Goal: Find specific page/section: Find specific page/section

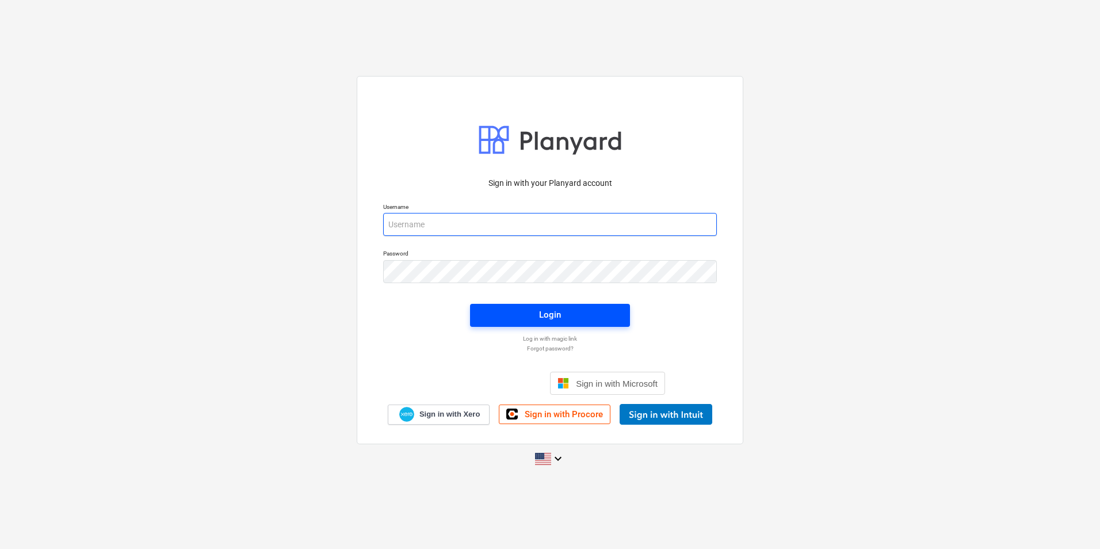
type input "sarah@titndev.com"
click at [583, 308] on span "Login" at bounding box center [550, 314] width 132 height 15
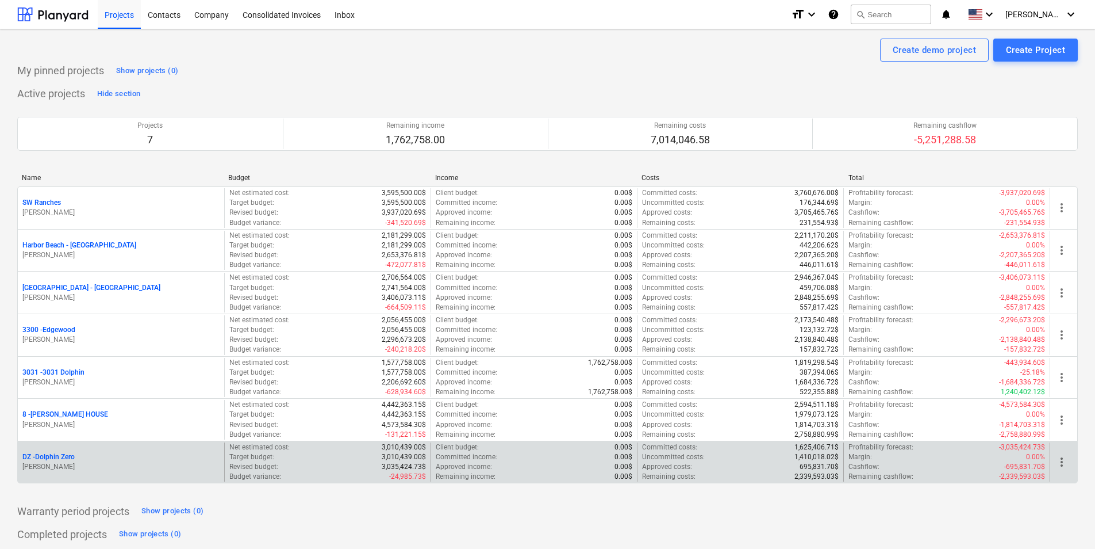
click at [47, 456] on p "DZ - Dolphin Zero" at bounding box center [48, 457] width 52 height 10
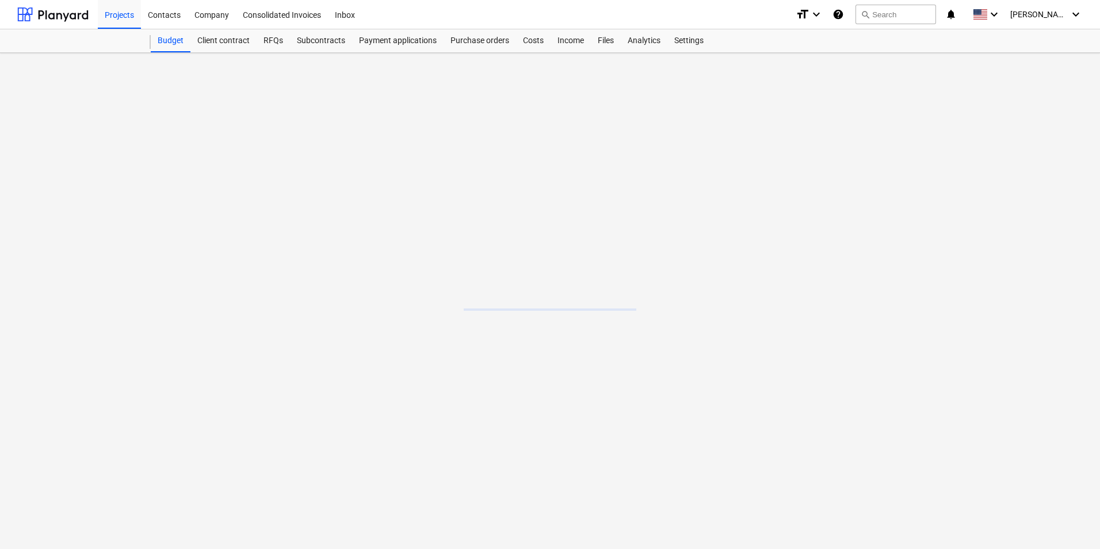
click at [47, 456] on main at bounding box center [550, 301] width 1100 height 496
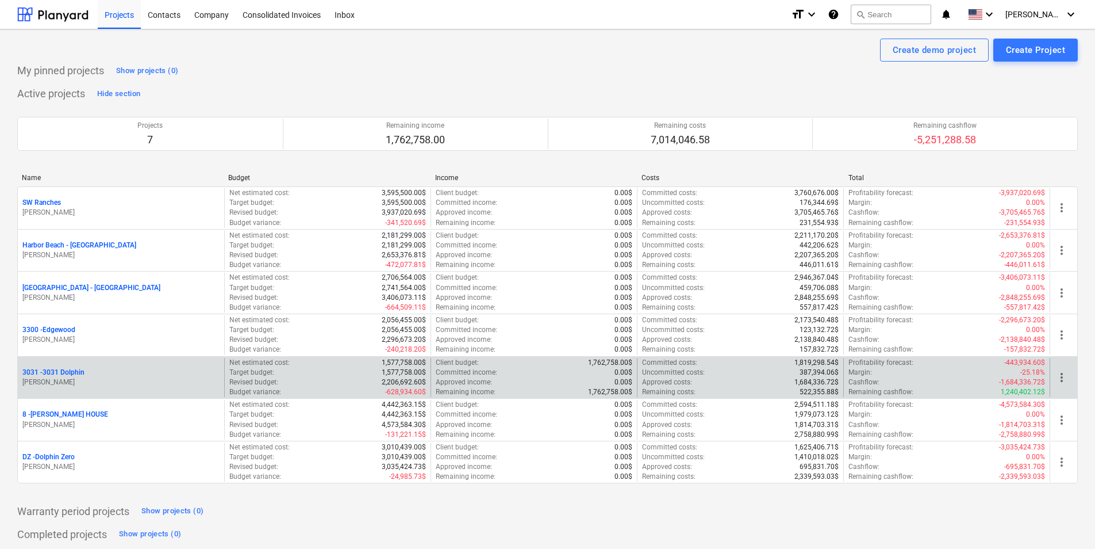
click at [52, 373] on p "3031 - 3031 Dolphin" at bounding box center [53, 372] width 62 height 10
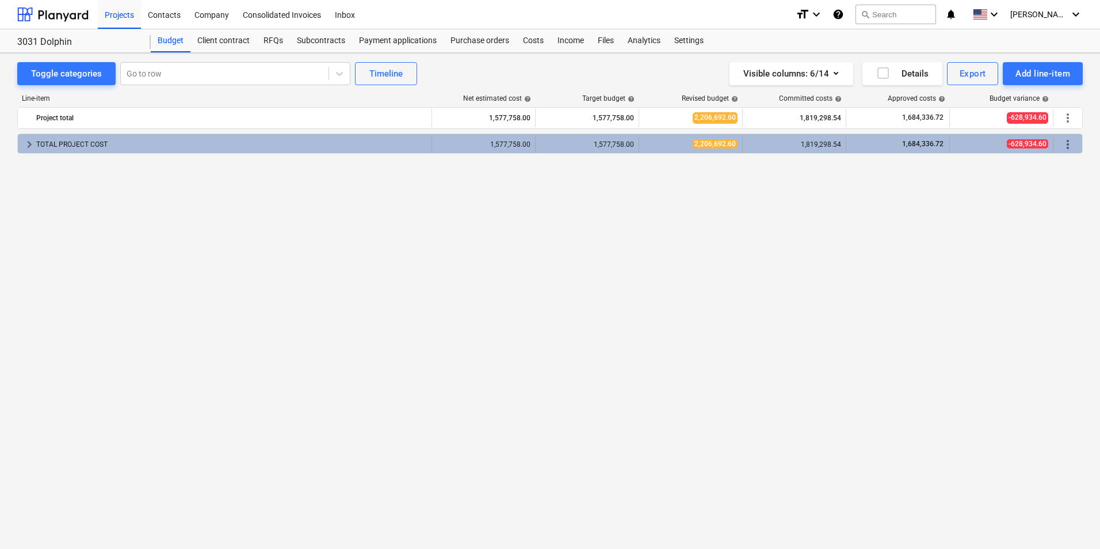
click at [89, 149] on div "TOTAL PROJECT COST" at bounding box center [231, 144] width 390 height 18
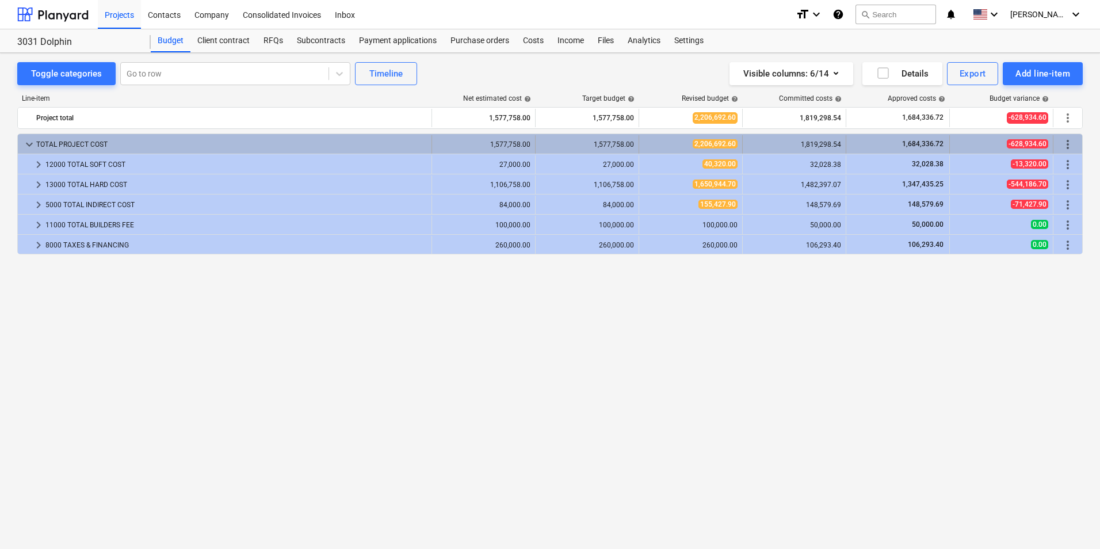
click at [29, 142] on span "keyboard_arrow_down" at bounding box center [29, 144] width 14 height 14
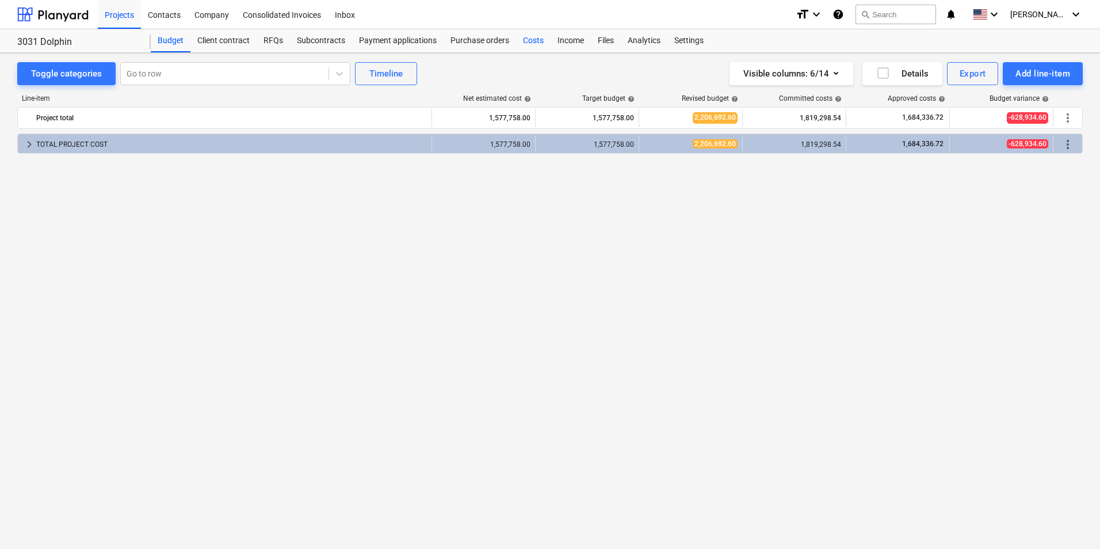
click at [533, 40] on div "Costs" at bounding box center [533, 40] width 35 height 23
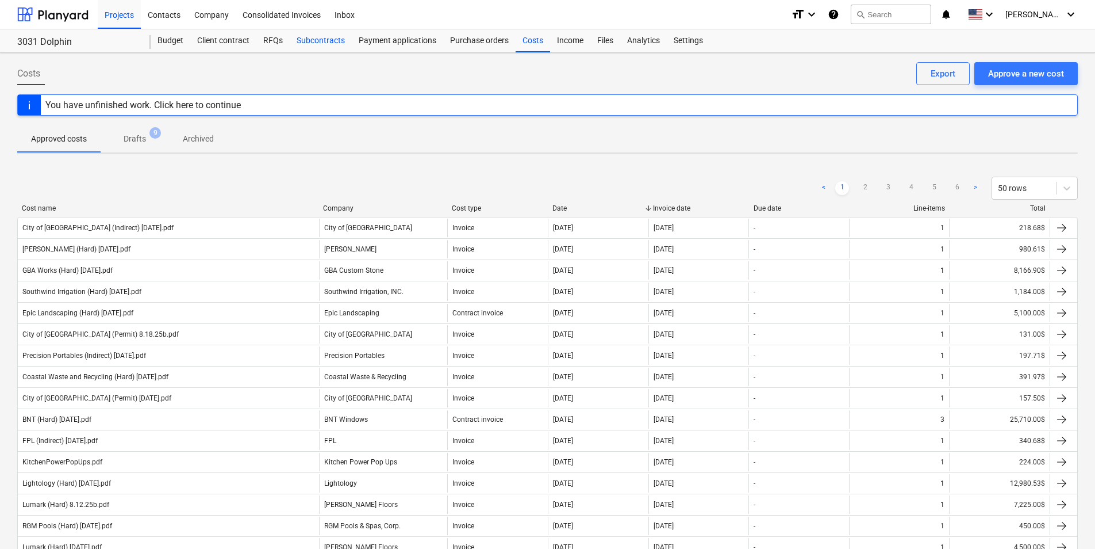
click at [315, 42] on div "Subcontracts" at bounding box center [321, 40] width 62 height 23
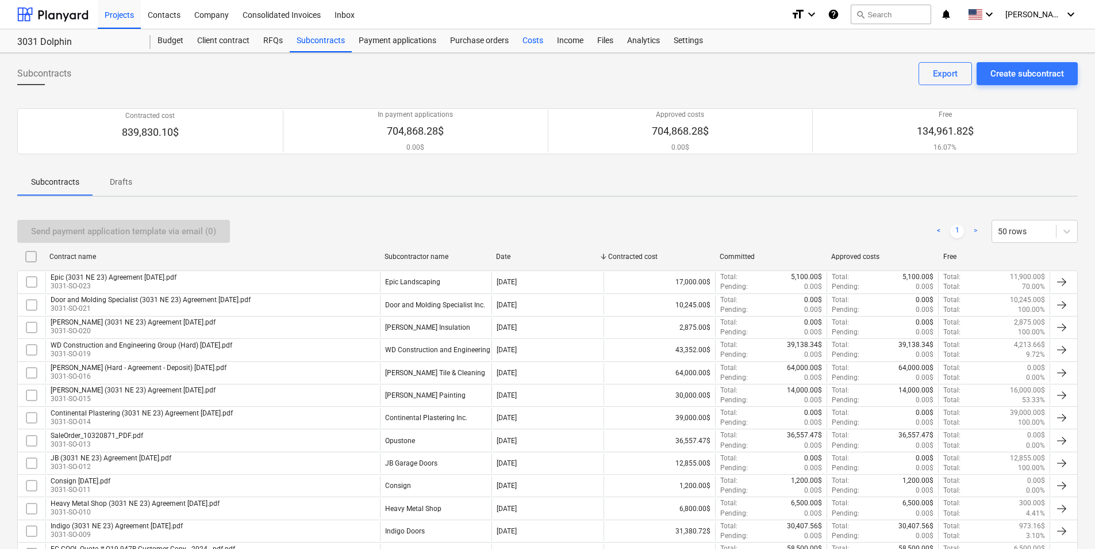
click at [534, 44] on div "Costs" at bounding box center [533, 40] width 35 height 23
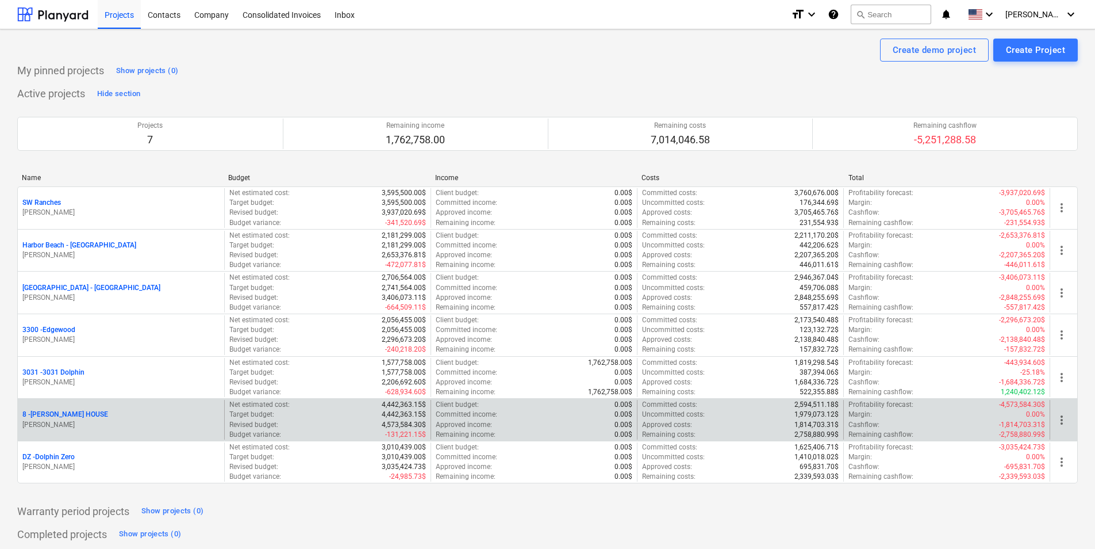
click at [59, 413] on p "8 - [PERSON_NAME] HOUSE" at bounding box center [65, 414] width 86 height 10
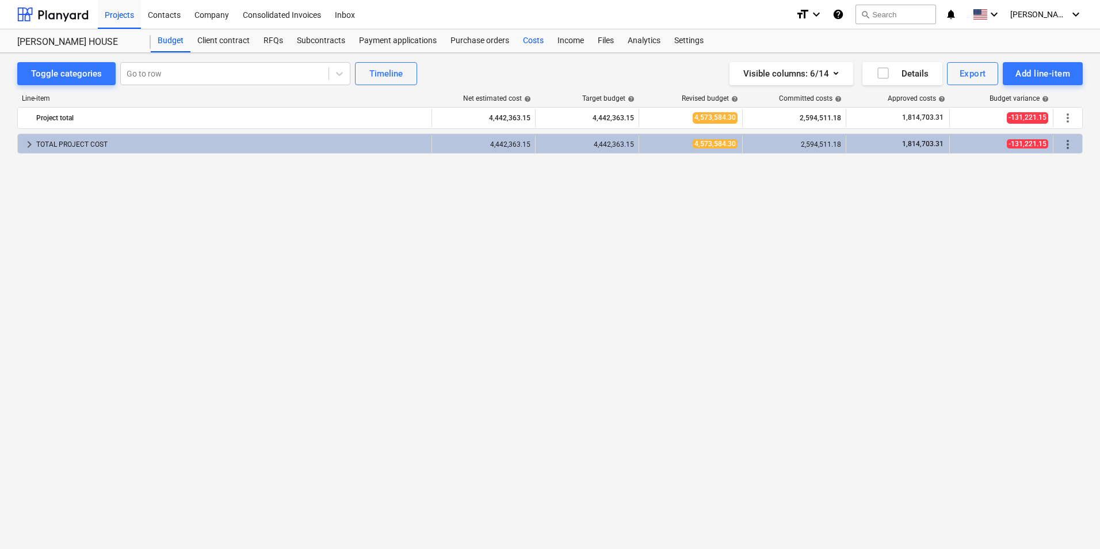
click at [538, 41] on div "Costs" at bounding box center [533, 40] width 35 height 23
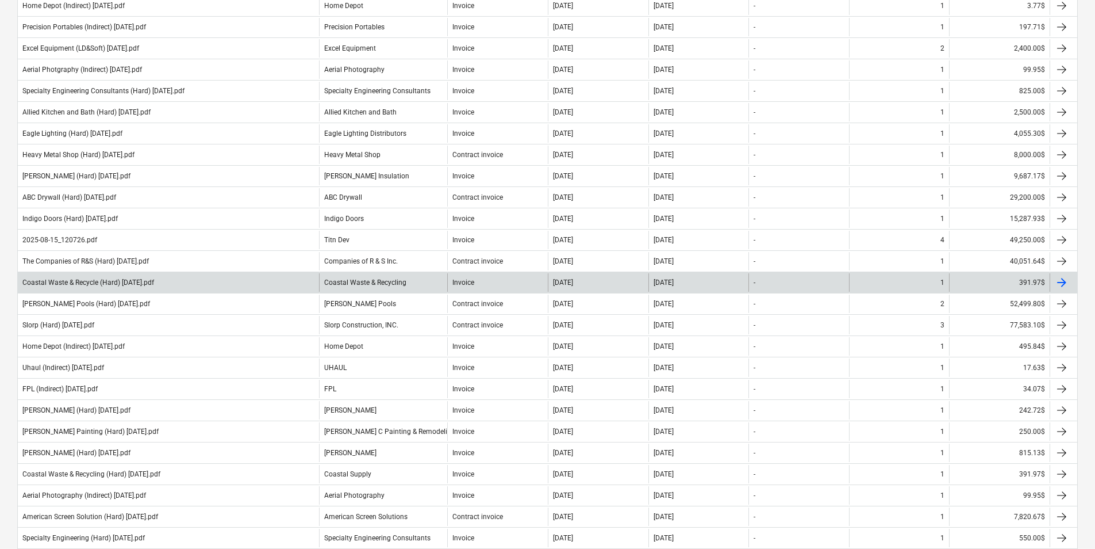
scroll to position [633, 0]
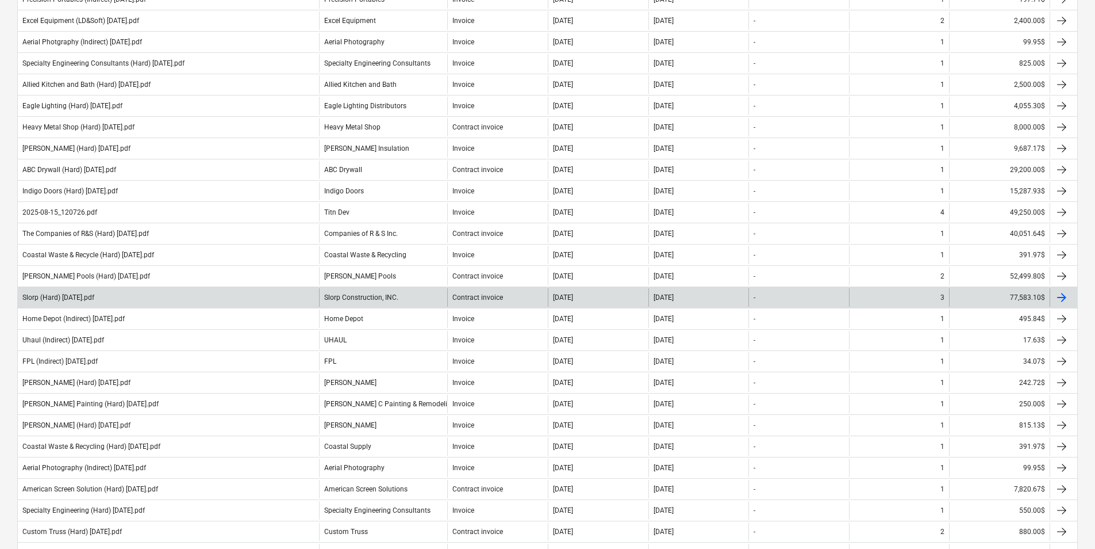
click at [78, 301] on div "Slorp (Hard) [DATE].pdf" at bounding box center [58, 297] width 72 height 8
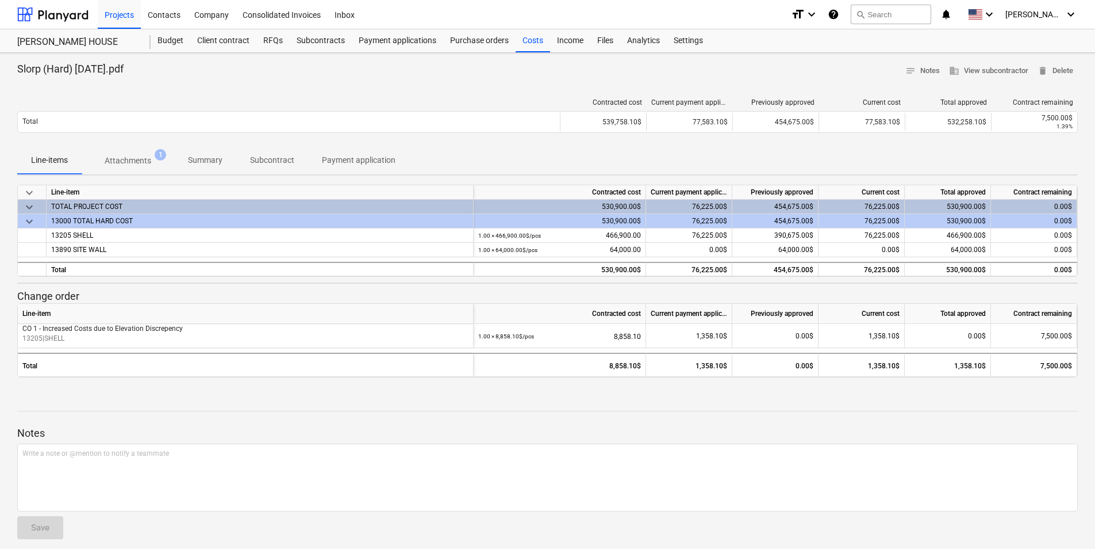
click at [139, 159] on p "Attachments" at bounding box center [128, 161] width 47 height 12
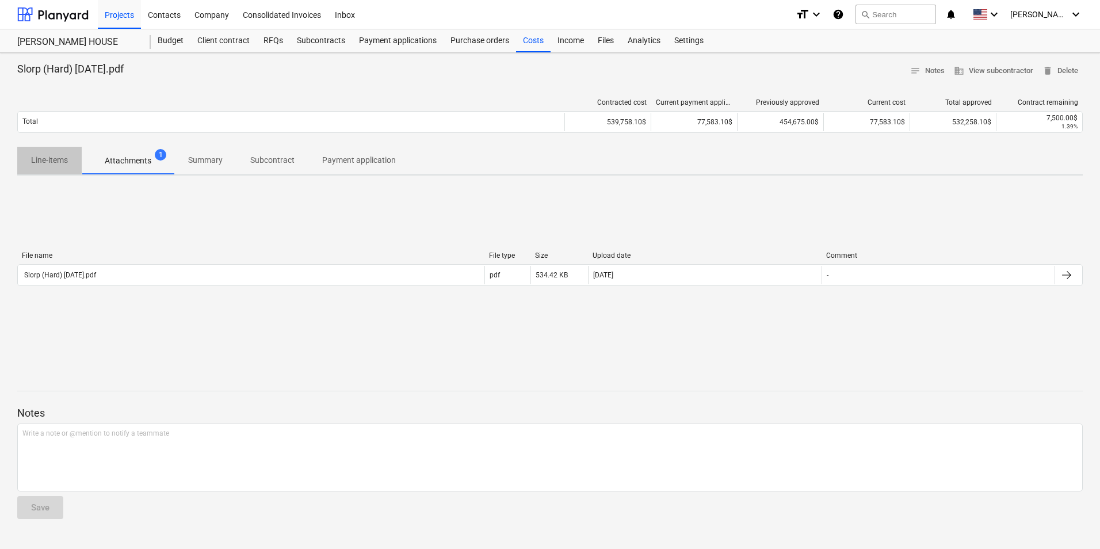
click at [71, 155] on span "Line-items" at bounding box center [49, 160] width 64 height 19
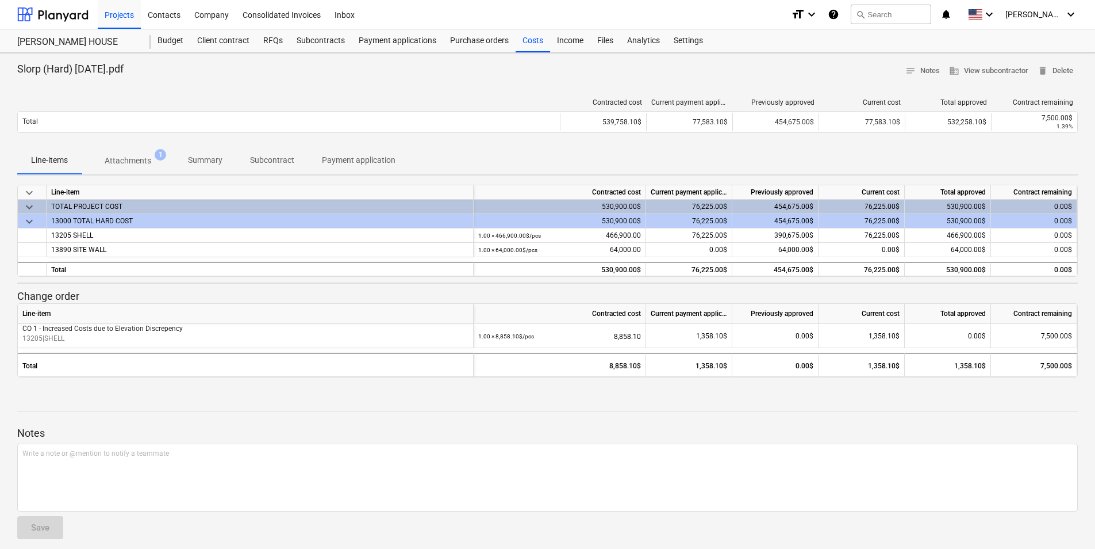
click at [571, 144] on div "Contracted cost Current payment application Previously approved Current cost To…" at bounding box center [547, 118] width 1061 height 58
click at [316, 40] on div "Subcontracts" at bounding box center [321, 40] width 62 height 23
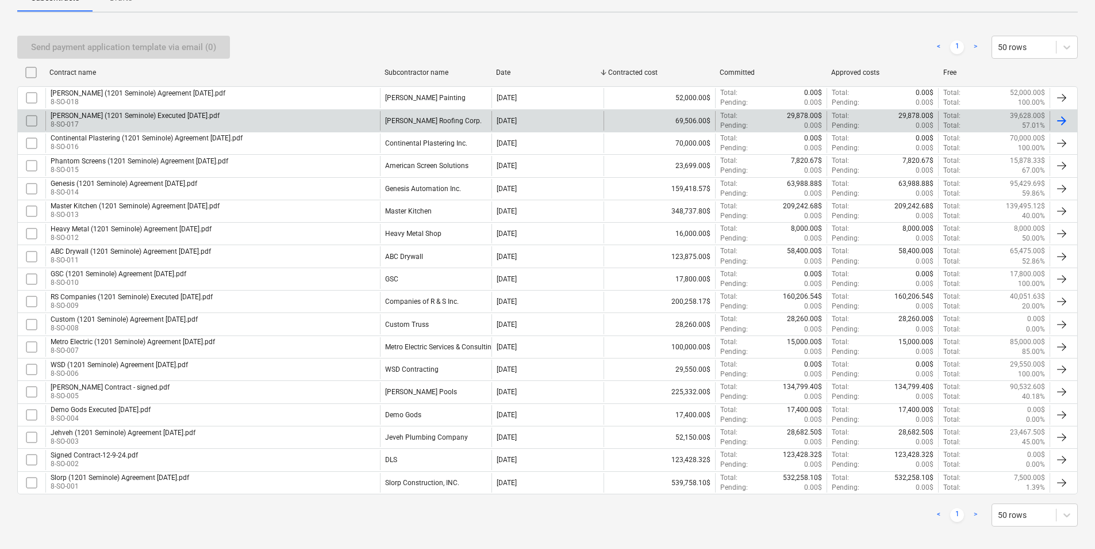
scroll to position [194, 0]
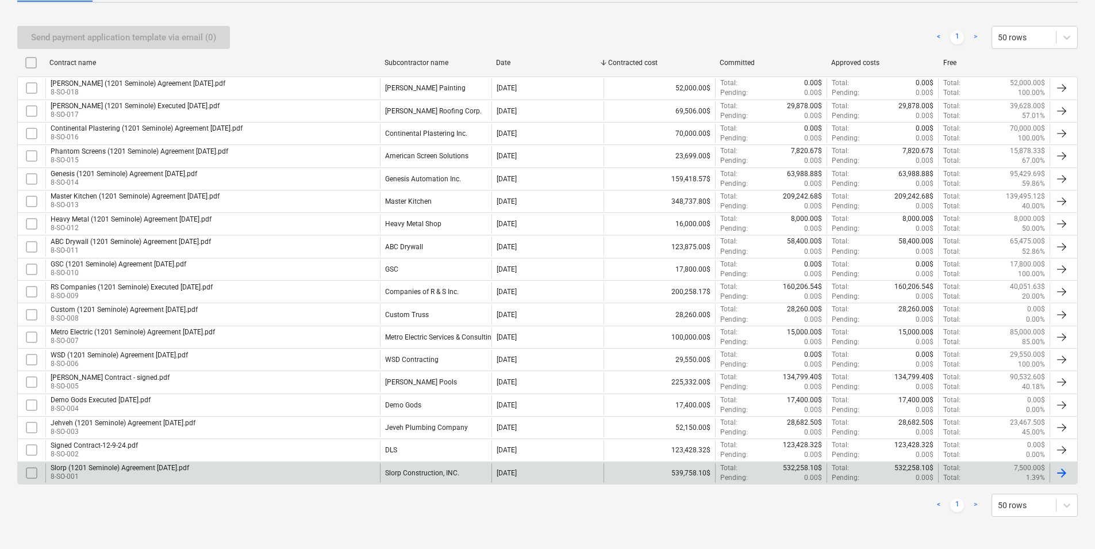
click at [223, 467] on div "Slorp (1201 Seminole) Agreement [DATE].pdf 8-SO-001" at bounding box center [212, 473] width 335 height 20
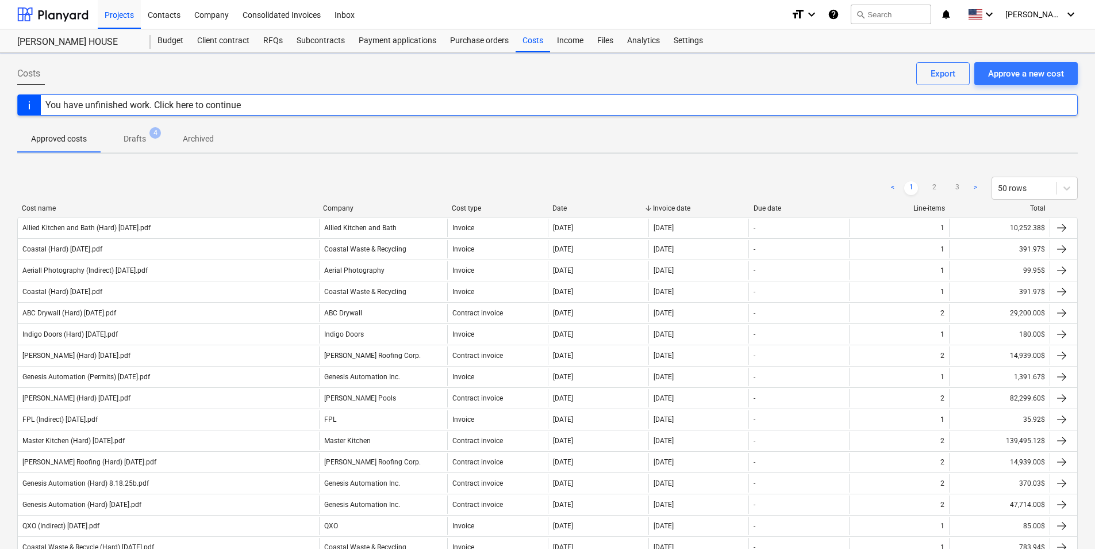
scroll to position [633, 0]
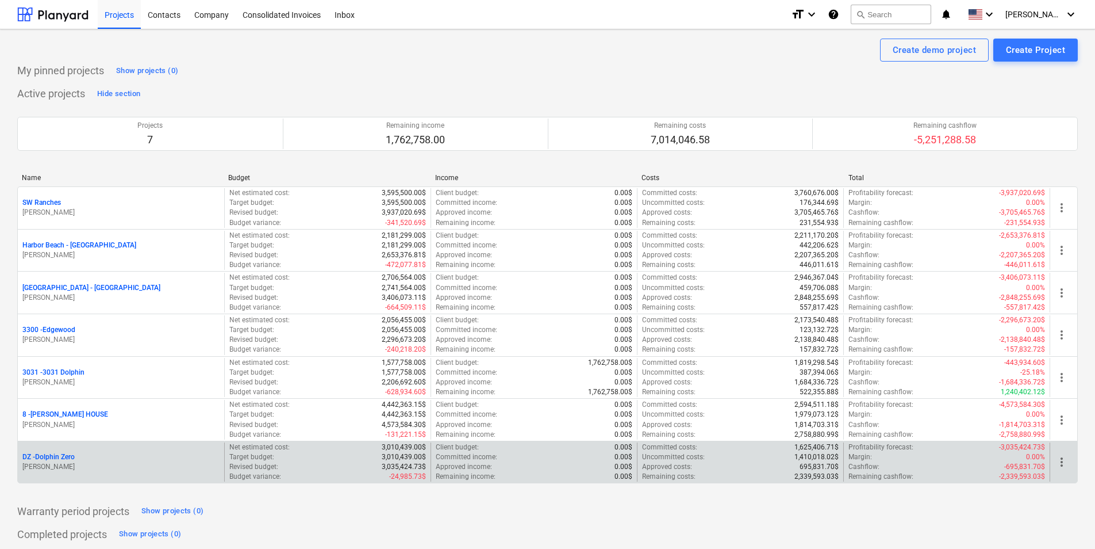
click at [45, 456] on p "DZ - Dolphin Zero" at bounding box center [48, 457] width 52 height 10
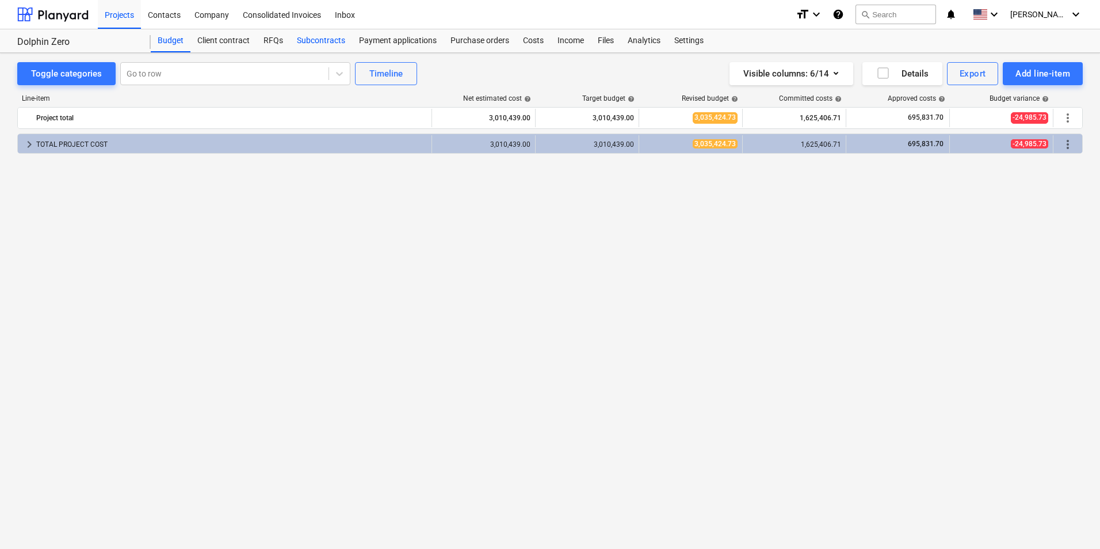
click at [315, 36] on div "Subcontracts" at bounding box center [321, 40] width 62 height 23
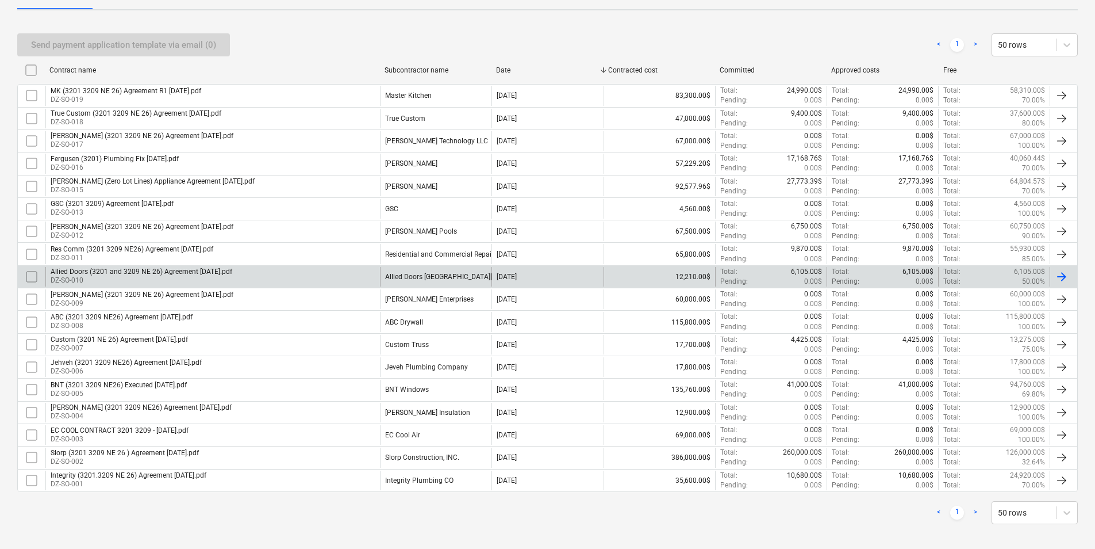
scroll to position [194, 0]
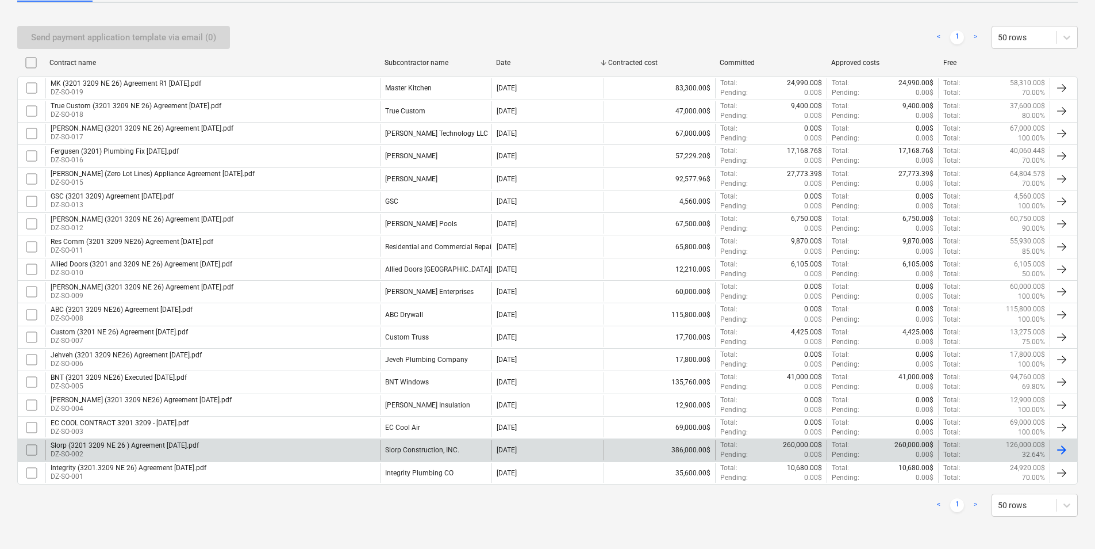
click at [158, 446] on div "Slorp (3201 3209 NE 26 ) Agreement [DATE].pdf" at bounding box center [125, 445] width 148 height 8
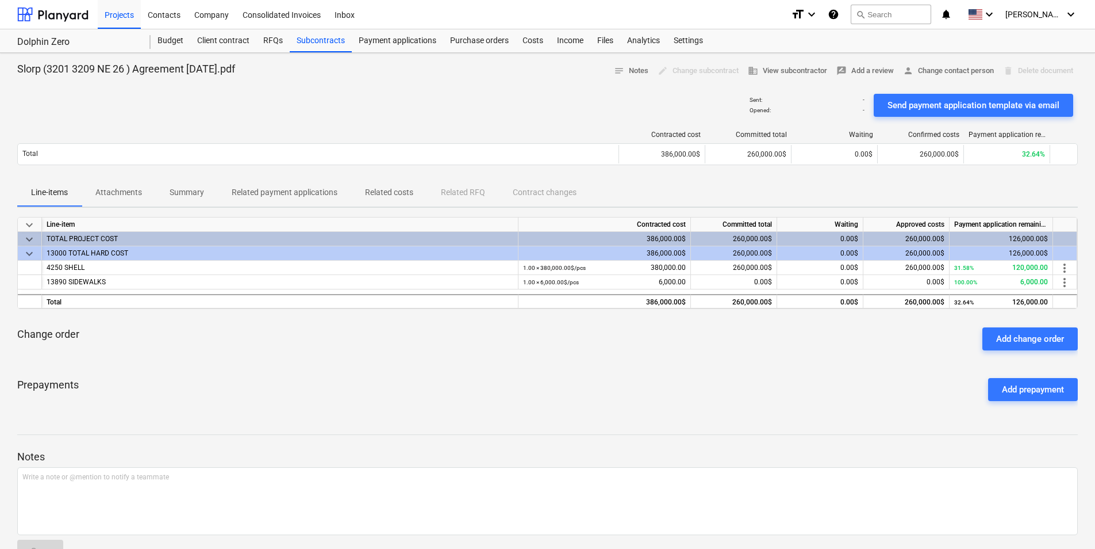
click at [144, 194] on span "Attachments" at bounding box center [119, 192] width 74 height 19
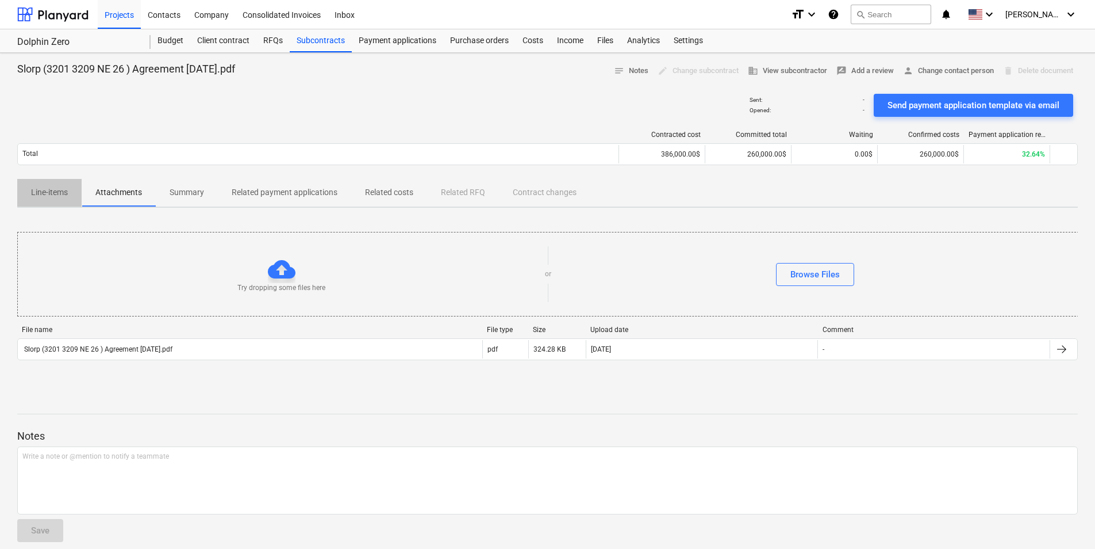
click at [63, 192] on p "Line-items" at bounding box center [49, 192] width 37 height 12
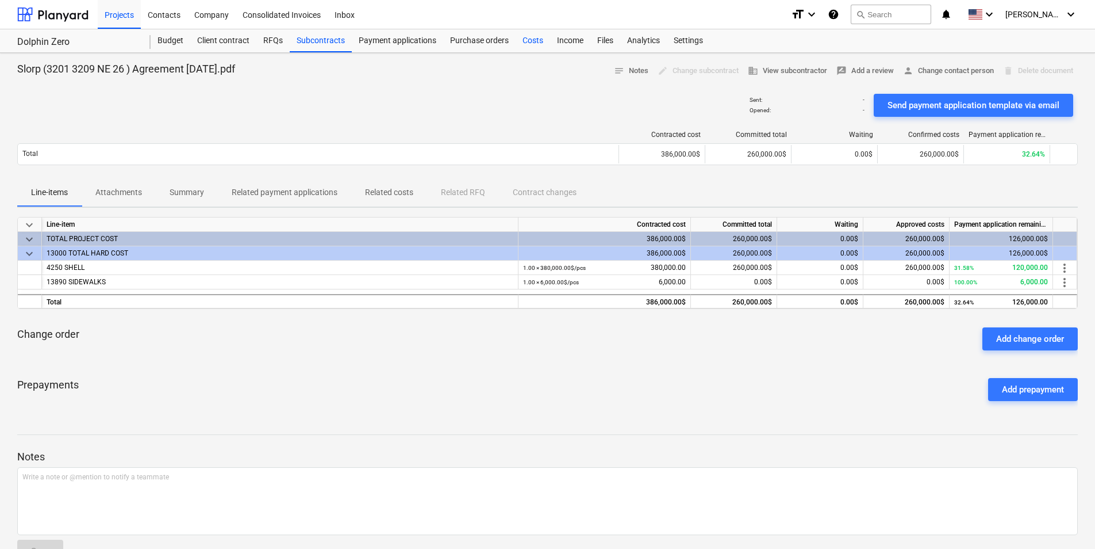
click at [524, 42] on div "Costs" at bounding box center [533, 40] width 35 height 23
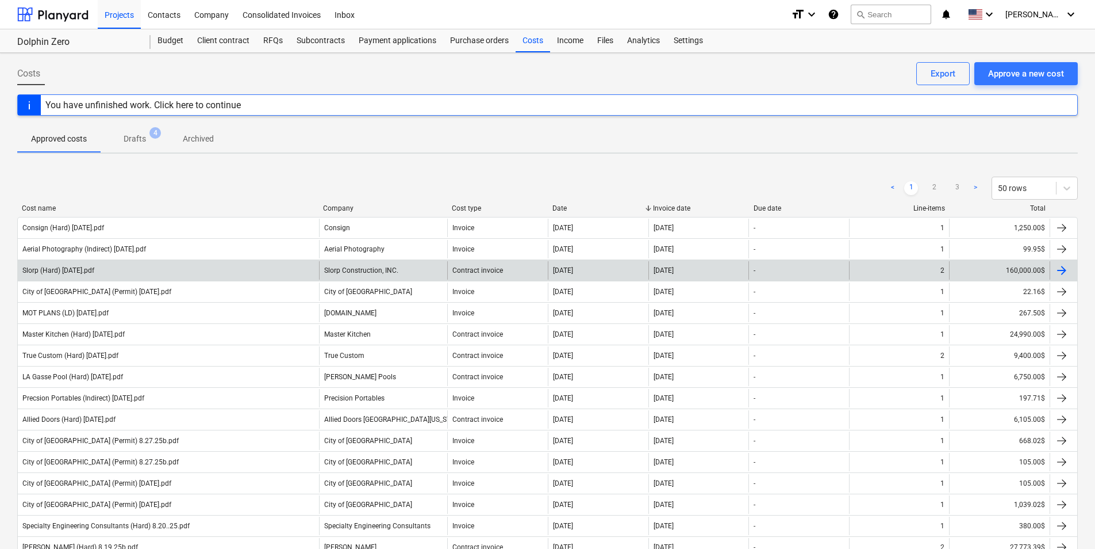
click at [232, 271] on div "Slorp (Hard) [DATE].pdf" at bounding box center [168, 270] width 301 height 18
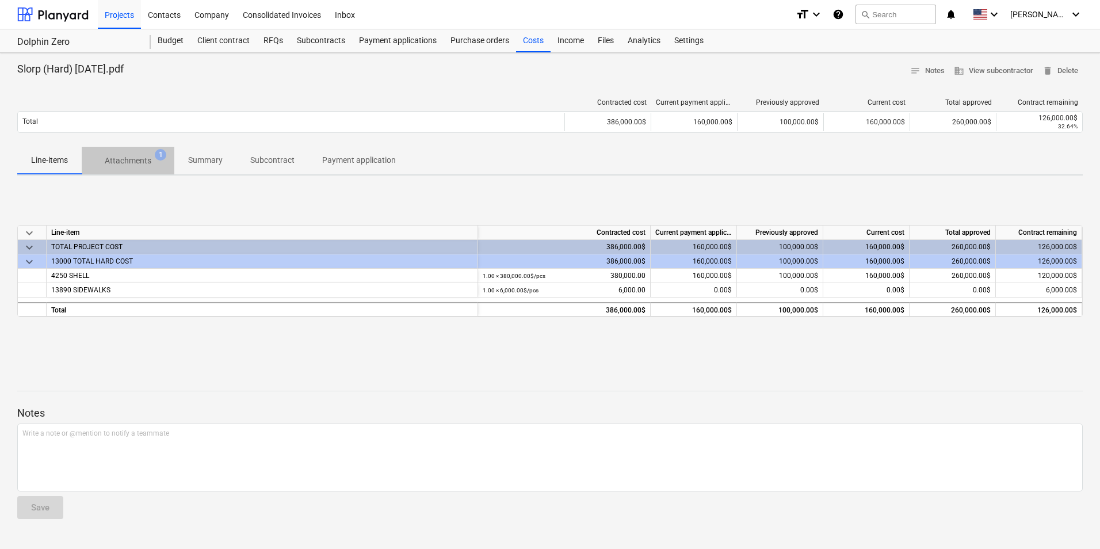
click at [137, 152] on span "Attachments 1" at bounding box center [128, 160] width 93 height 21
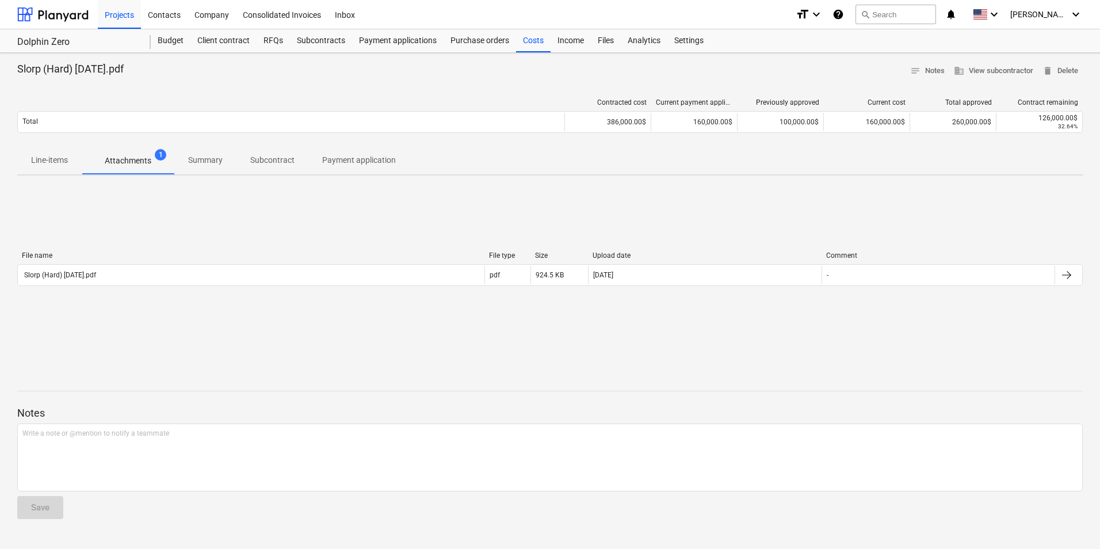
click at [66, 163] on p "Line-items" at bounding box center [49, 160] width 37 height 12
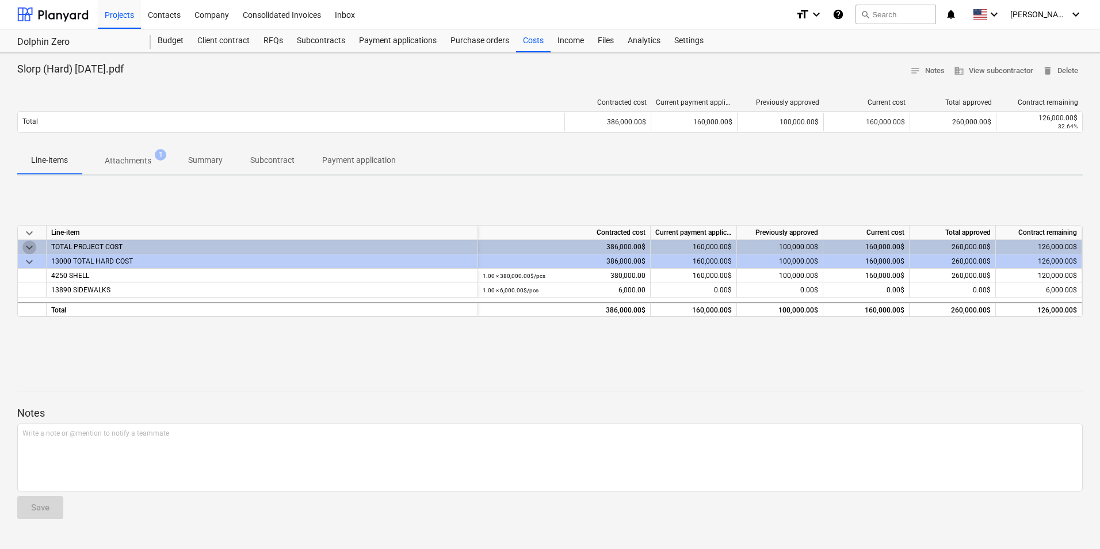
click at [25, 247] on span "keyboard_arrow_down" at bounding box center [29, 247] width 14 height 14
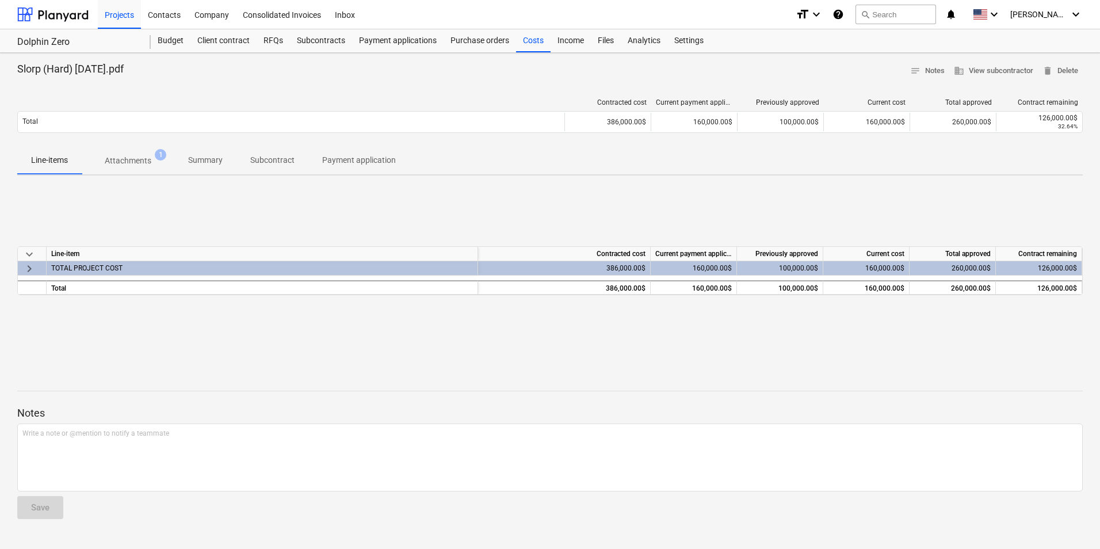
click at [30, 266] on span "keyboard_arrow_right" at bounding box center [29, 269] width 14 height 14
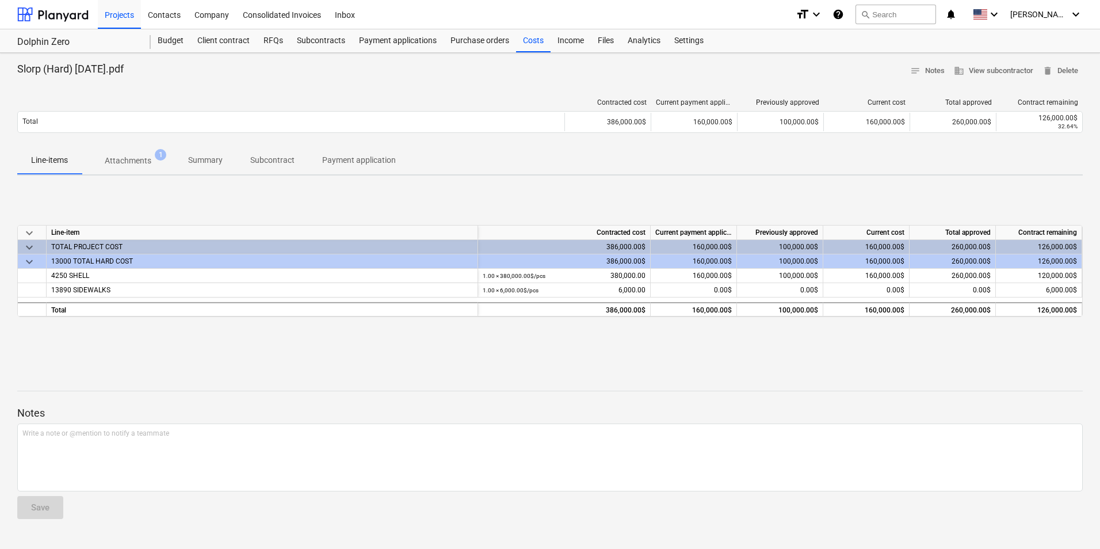
click at [27, 263] on span "keyboard_arrow_down" at bounding box center [29, 262] width 14 height 14
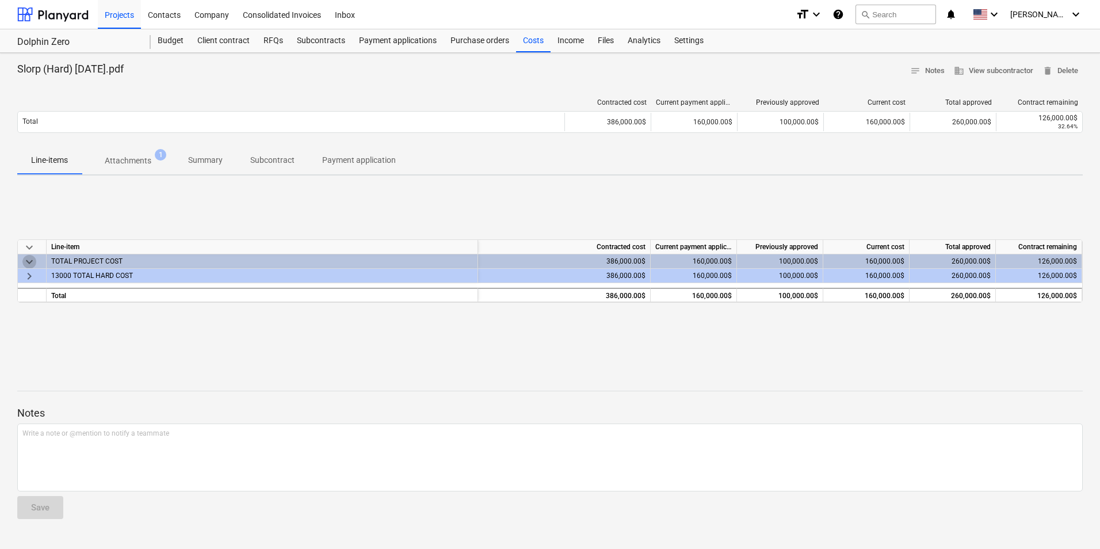
click at [27, 263] on span "keyboard_arrow_down" at bounding box center [29, 262] width 14 height 14
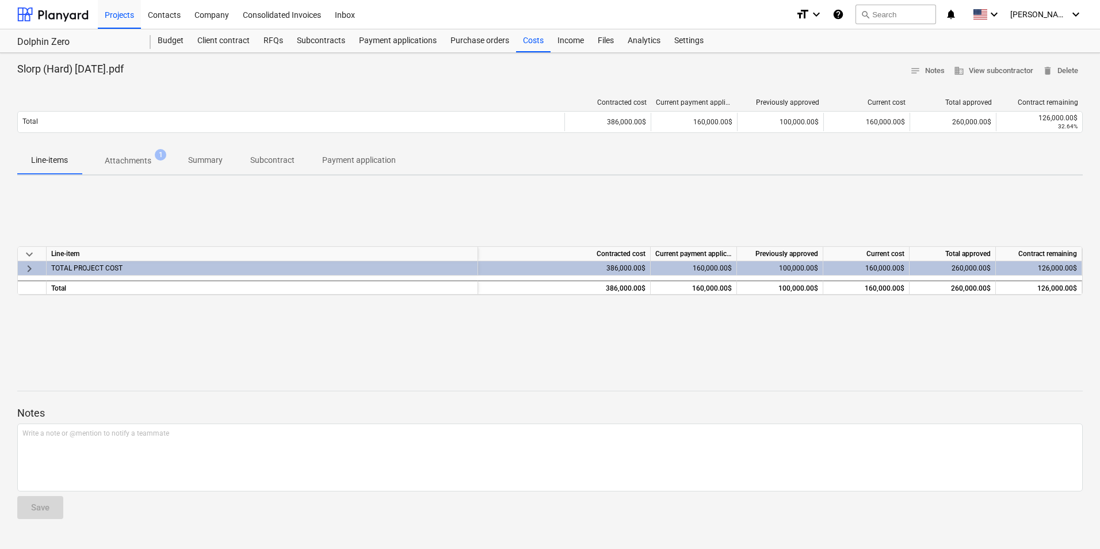
click at [27, 263] on span "keyboard_arrow_right" at bounding box center [29, 269] width 14 height 14
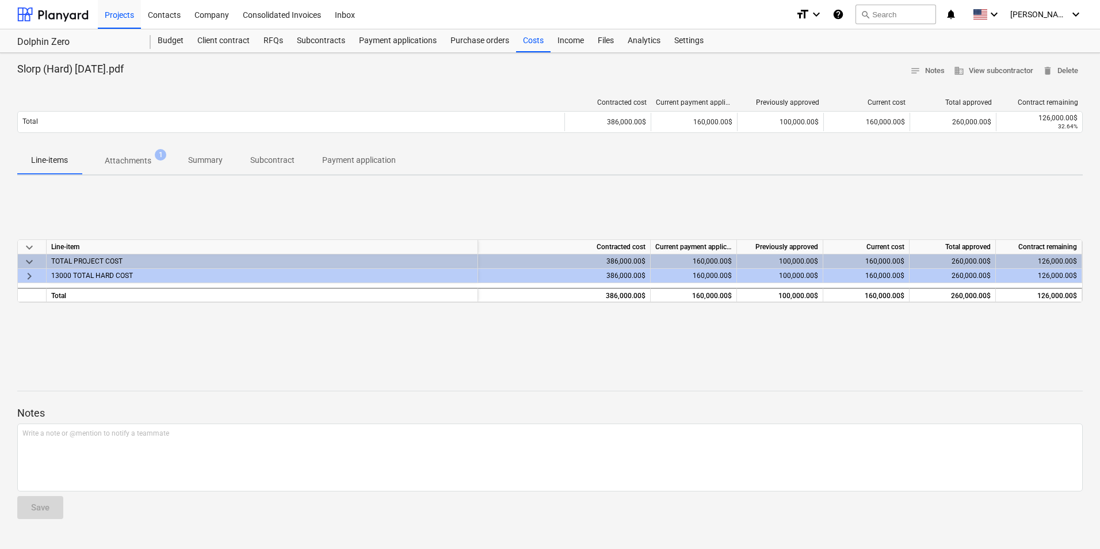
click at [28, 274] on span "keyboard_arrow_right" at bounding box center [29, 276] width 14 height 14
